Goal: Transaction & Acquisition: Purchase product/service

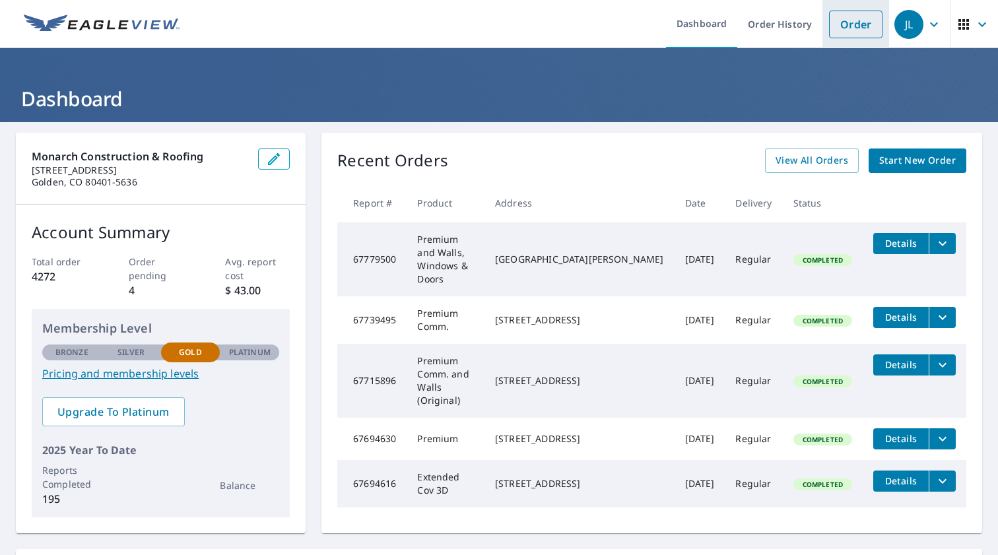
click at [862, 18] on link "Order" at bounding box center [855, 25] width 53 height 28
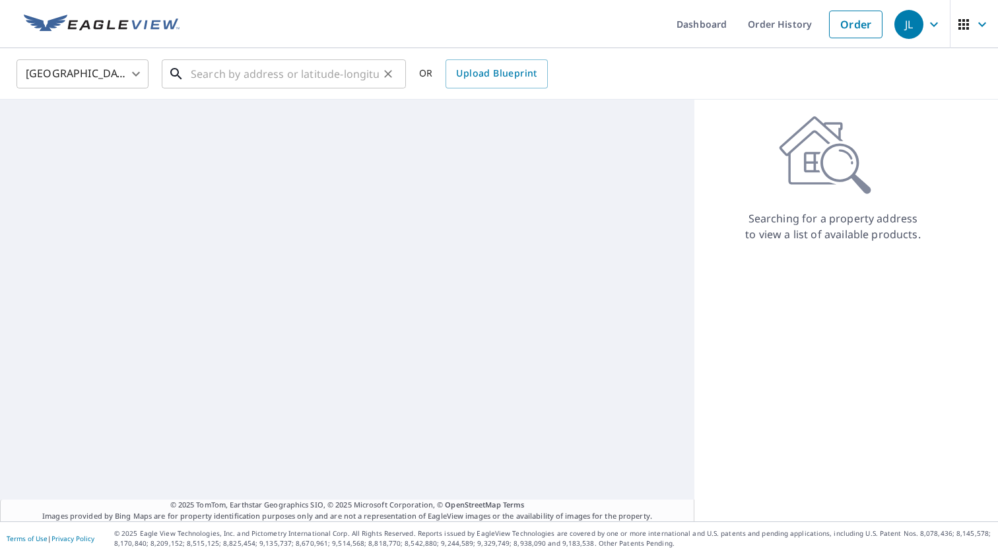
click at [222, 77] on input "text" at bounding box center [285, 73] width 188 height 37
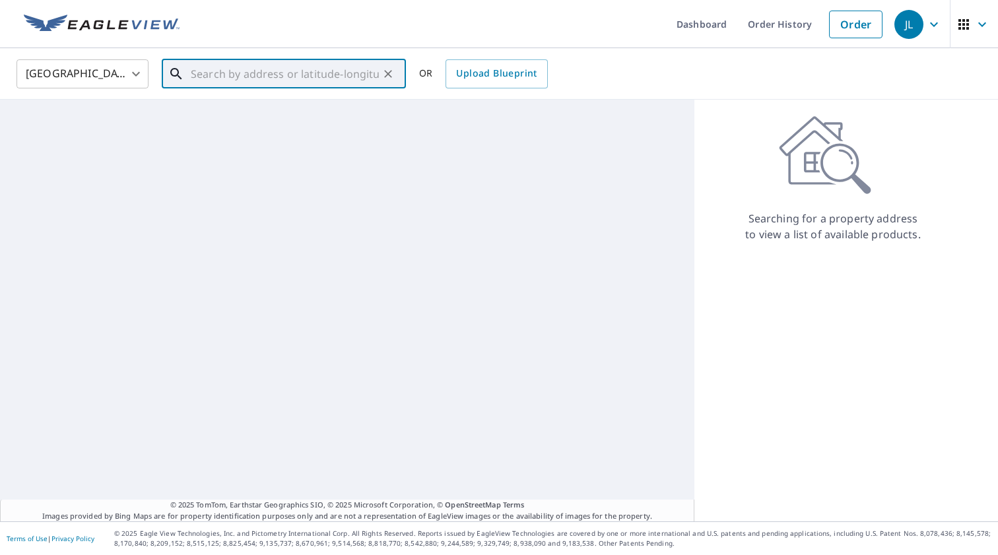
paste input "[STREET_ADDRESS][PERSON_NAME]"
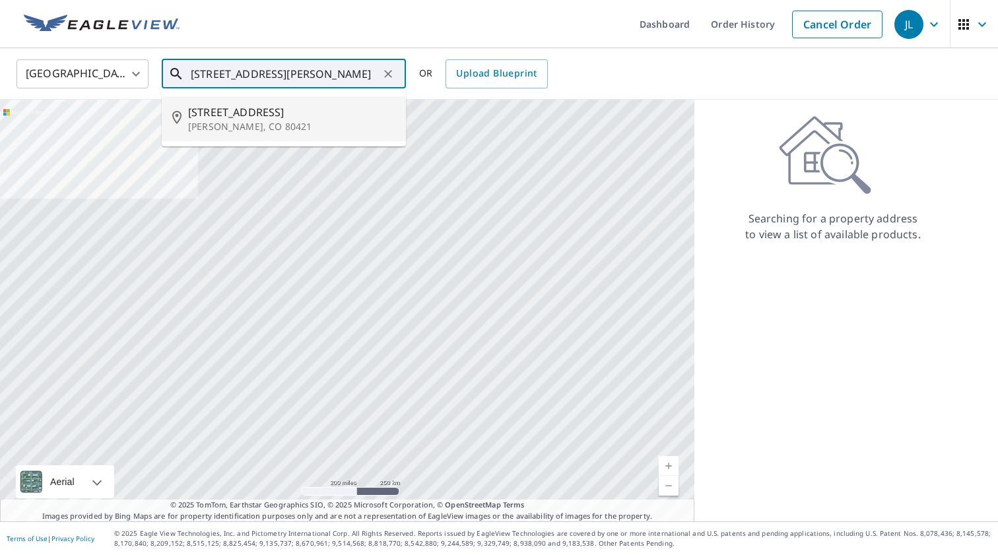
click at [304, 118] on span "[STREET_ADDRESS]" at bounding box center [291, 112] width 207 height 16
type input "[STREET_ADDRESS][PERSON_NAME]"
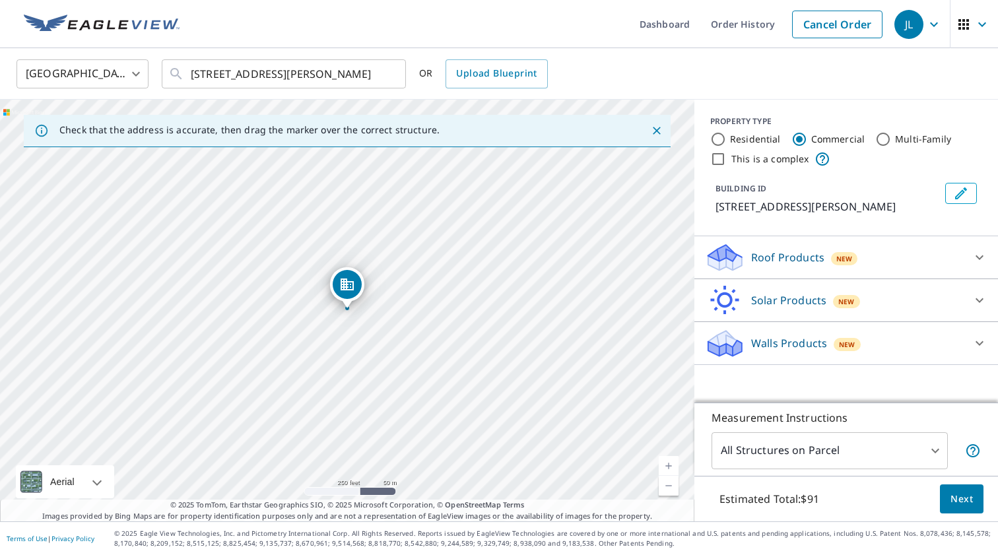
click at [767, 251] on p "Roof Products" at bounding box center [787, 258] width 73 height 16
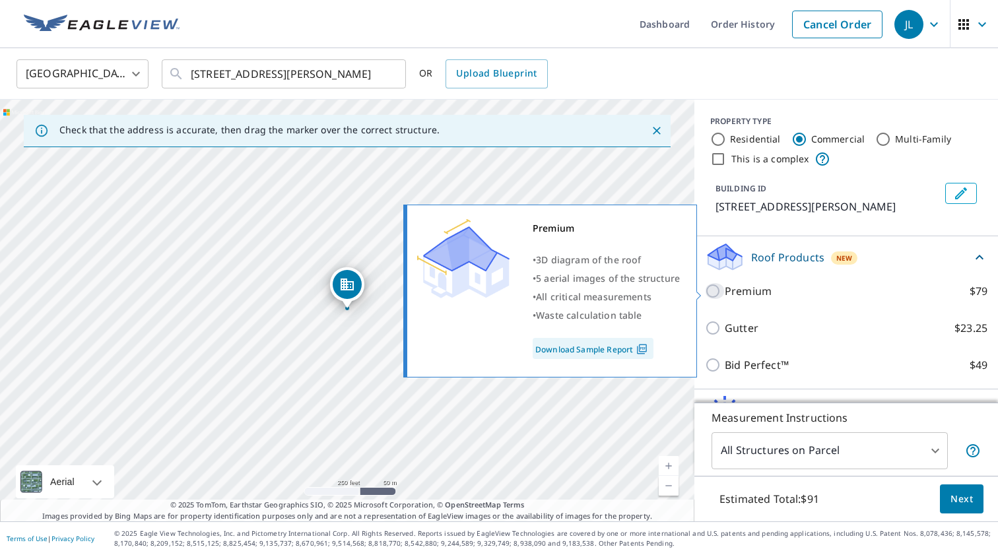
click at [719, 291] on input "Premium $79" at bounding box center [715, 291] width 20 height 16
checkbox input "true"
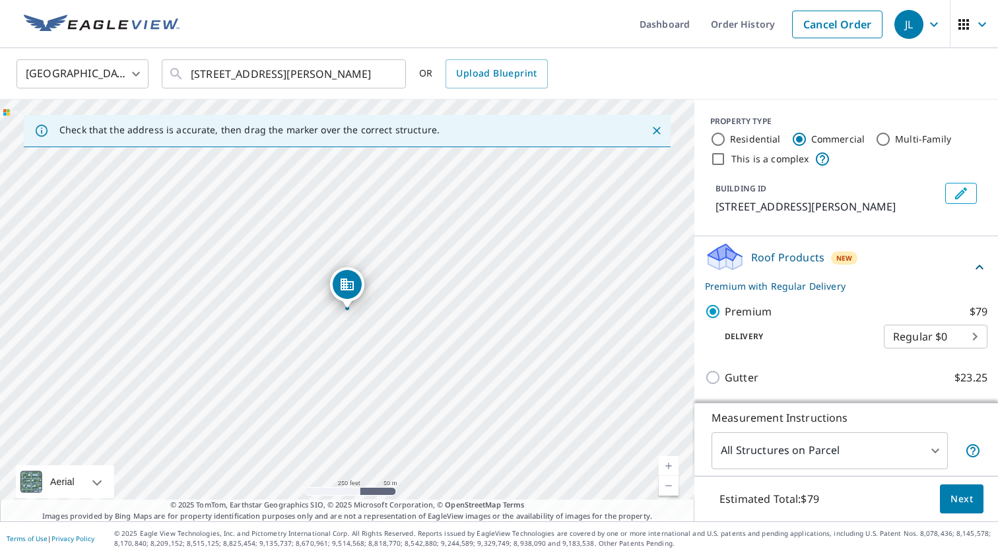
click at [958, 498] on span "Next" at bounding box center [962, 499] width 22 height 17
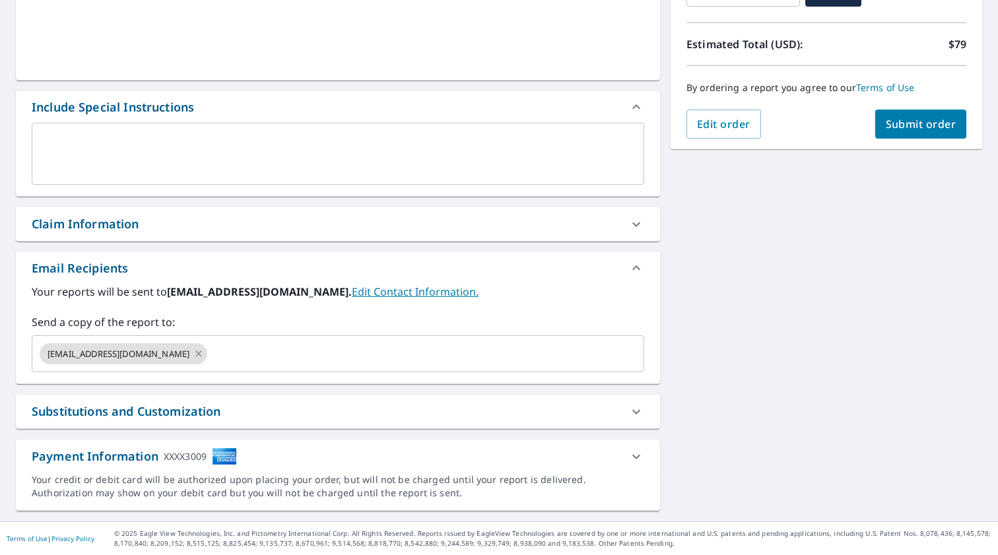
scroll to position [272, 0]
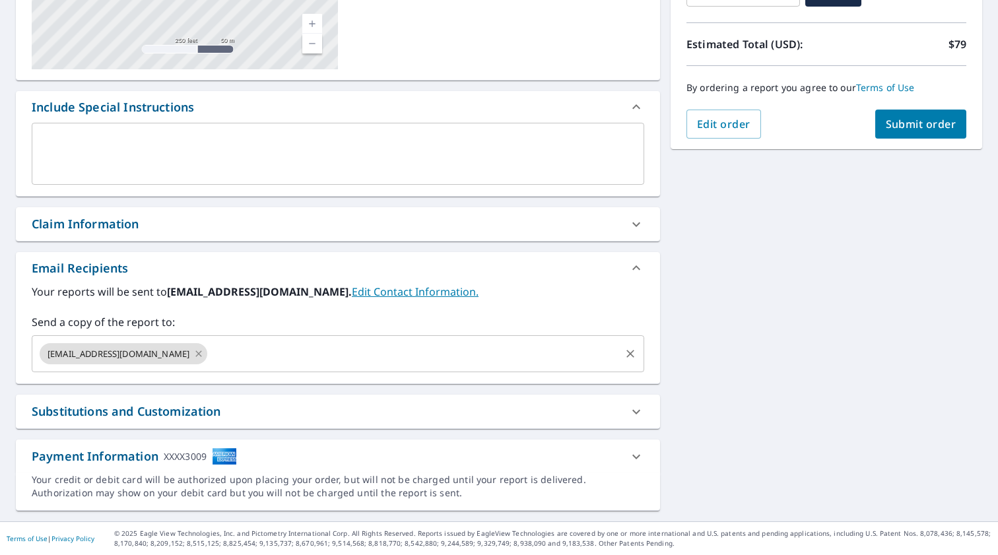
click at [196, 353] on icon at bounding box center [199, 354] width 6 height 6
checkbox input "true"
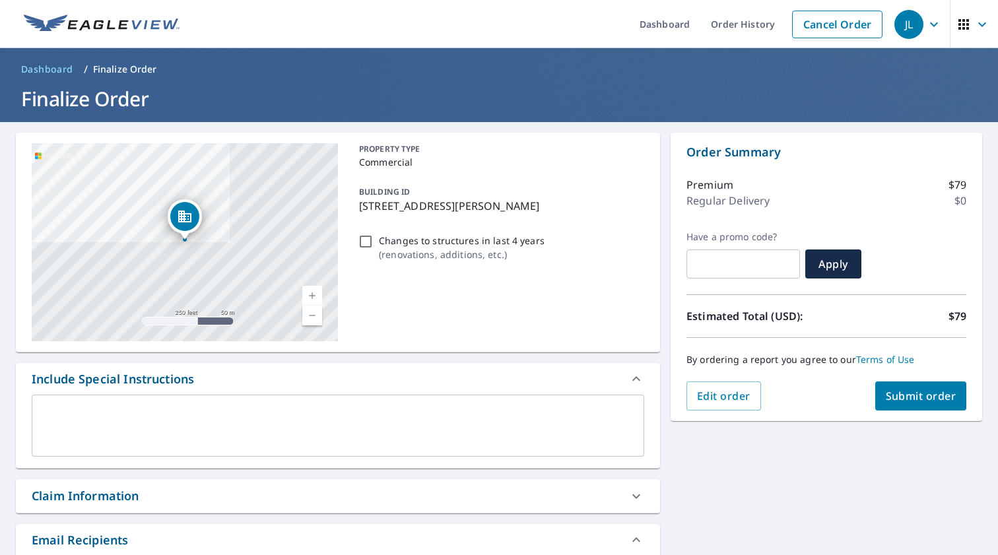
scroll to position [0, 0]
type input "[EMAIL_ADDRESS][DOMAIN_NAME]"
click at [914, 393] on span "Submit order" at bounding box center [921, 396] width 71 height 15
checkbox input "true"
